Goal: Navigation & Orientation: Understand site structure

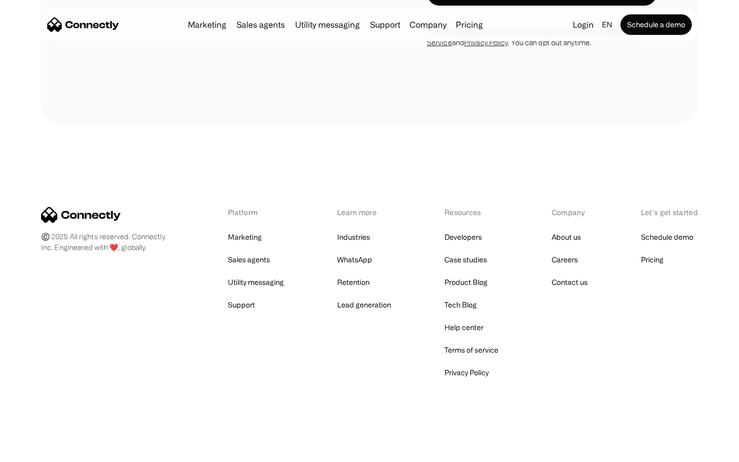
scroll to position [1943, 0]
